Goal: Transaction & Acquisition: Purchase product/service

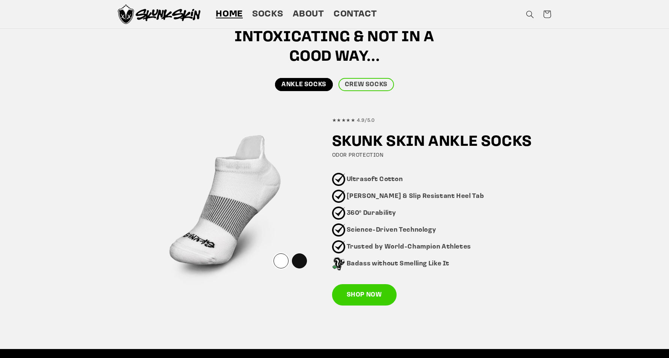
scroll to position [363, 0]
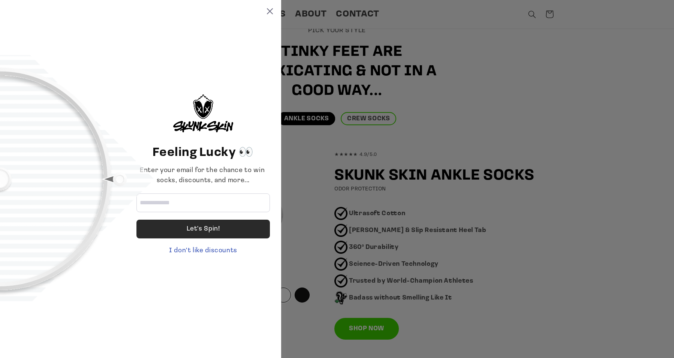
click at [231, 231] on div "Let's Spin!" at bounding box center [204, 229] width 134 height 19
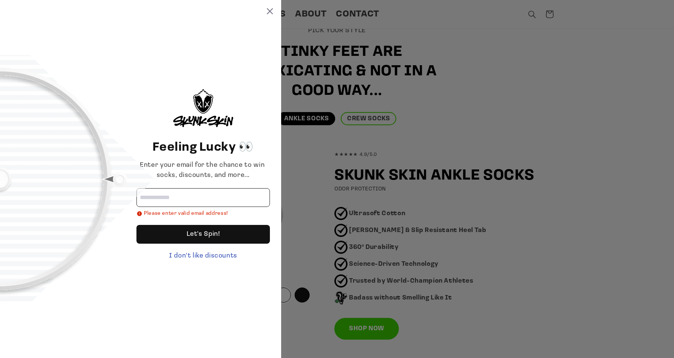
click at [191, 202] on input "Email address" at bounding box center [204, 197] width 134 height 19
type input "**********"
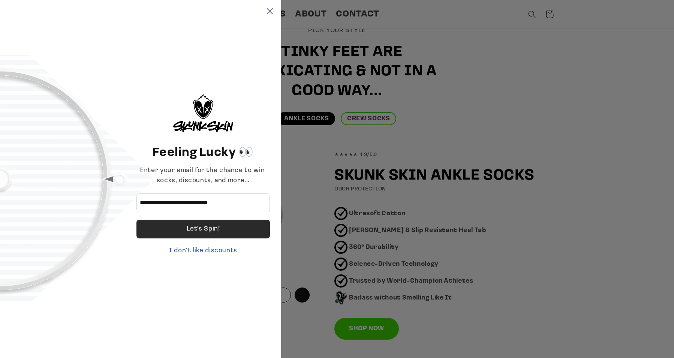
click at [216, 230] on div "Let's Spin!" at bounding box center [203, 229] width 33 height 19
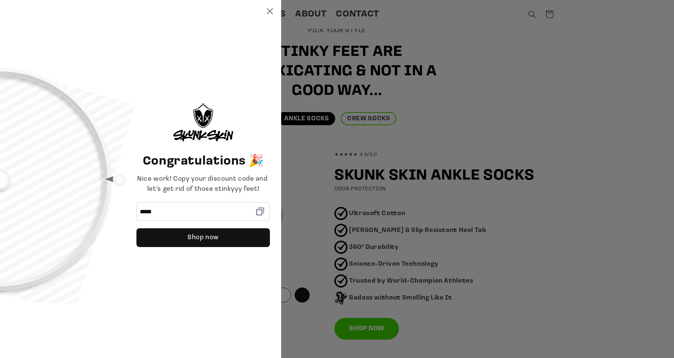
click at [272, 15] on div "Congratulations 🎉 Nice work! Copy your discount code and let's get rid of those…" at bounding box center [140, 179] width 281 height 358
click at [270, 11] on icon at bounding box center [270, 11] width 6 height 6
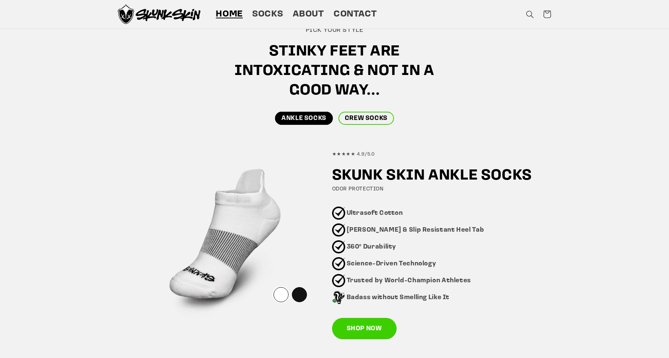
click at [371, 117] on link "CREW SOCKS" at bounding box center [366, 118] width 56 height 13
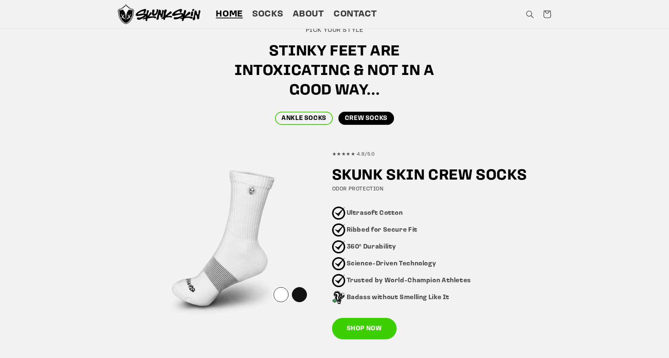
click at [317, 120] on link "ANKLE SOCKS" at bounding box center [304, 118] width 58 height 13
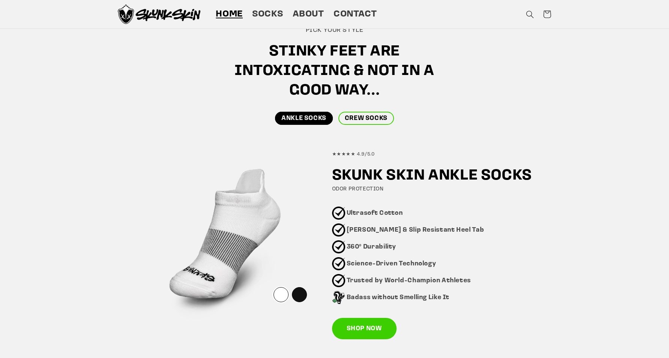
click at [362, 120] on link "CREW SOCKS" at bounding box center [366, 118] width 56 height 13
